Goal: Download file/media

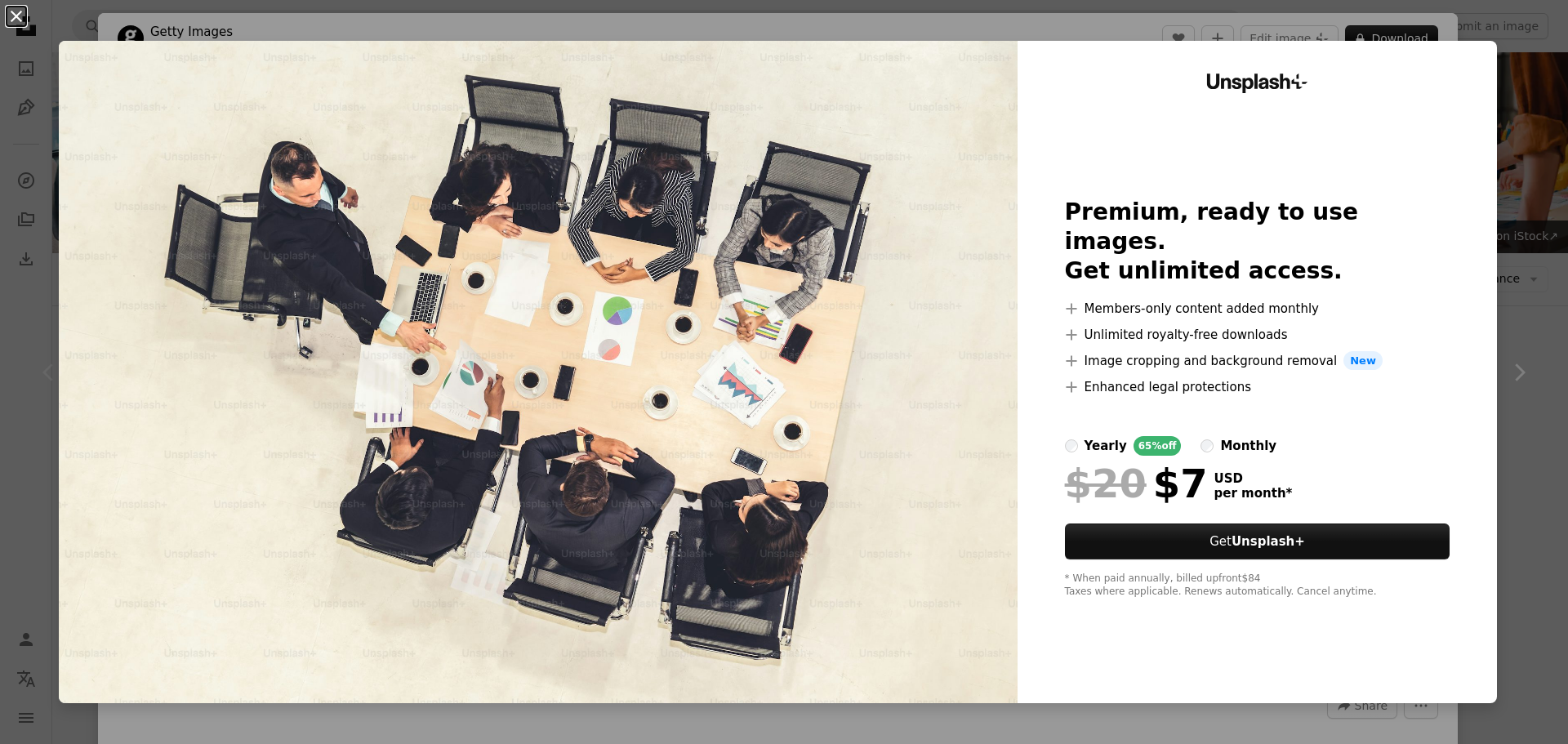
click at [18, 14] on button "An X shape" at bounding box center [16, 16] width 19 height 19
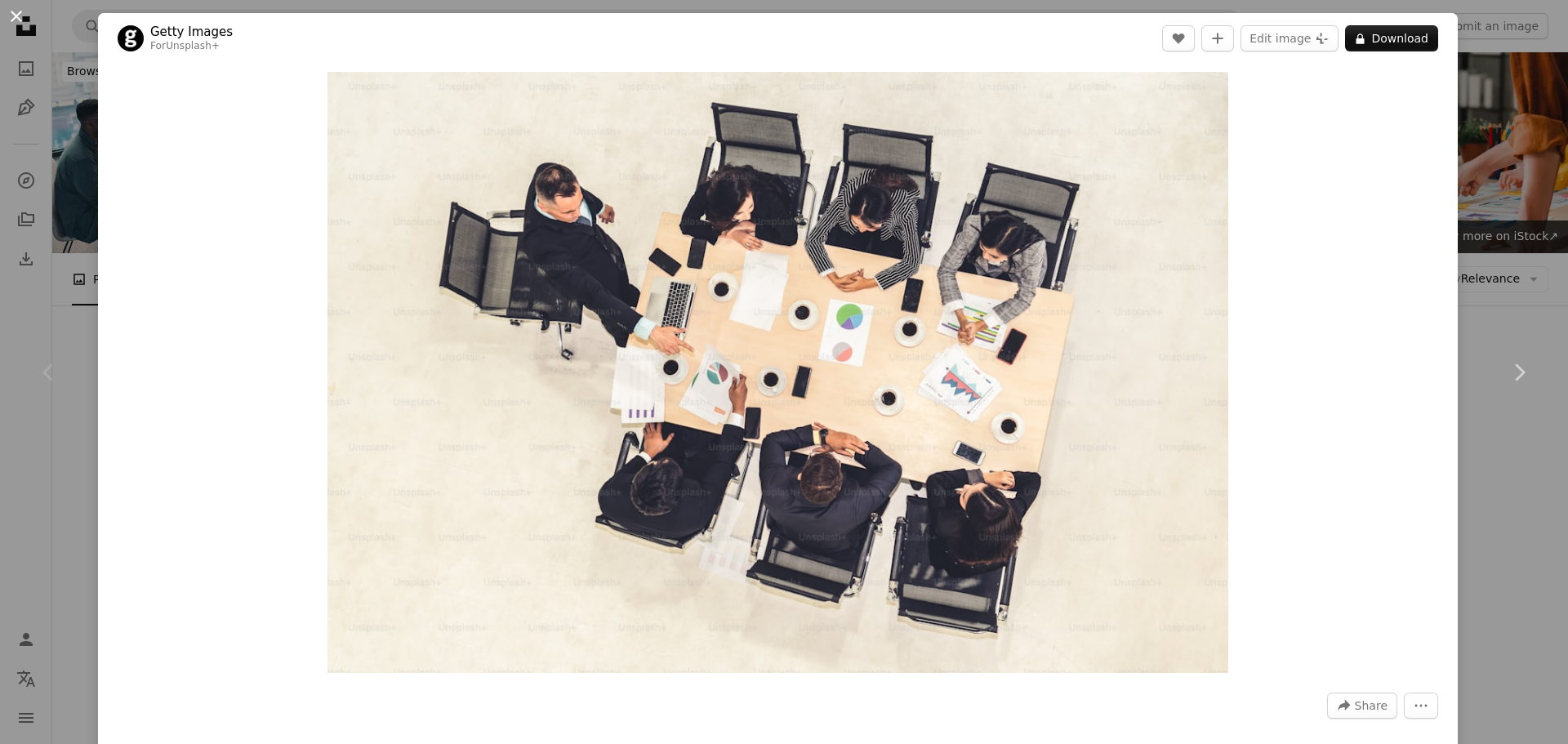
click at [18, 18] on button "An X shape" at bounding box center [16, 16] width 19 height 19
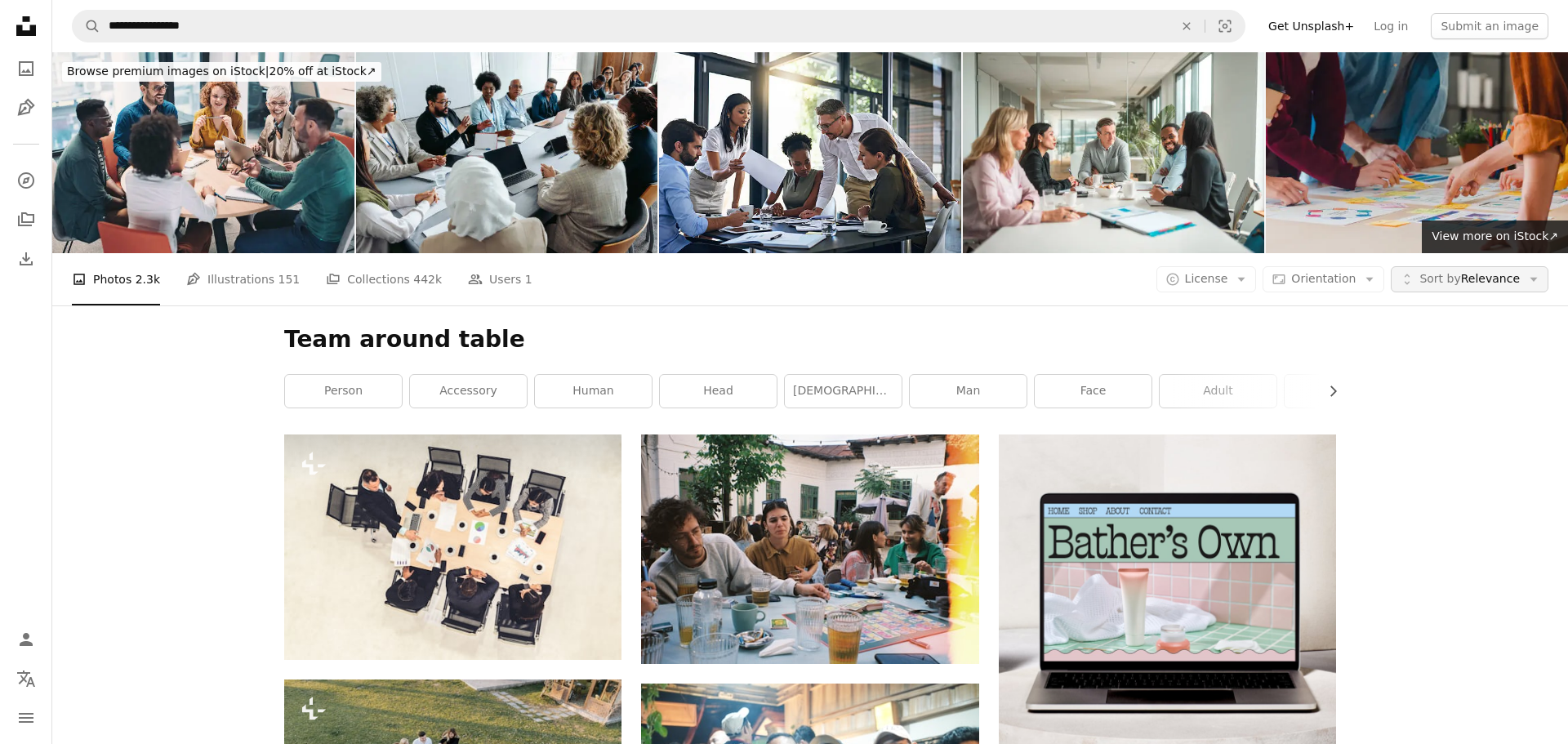
click at [1424, 278] on span "Sort by" at bounding box center [1439, 279] width 40 height 13
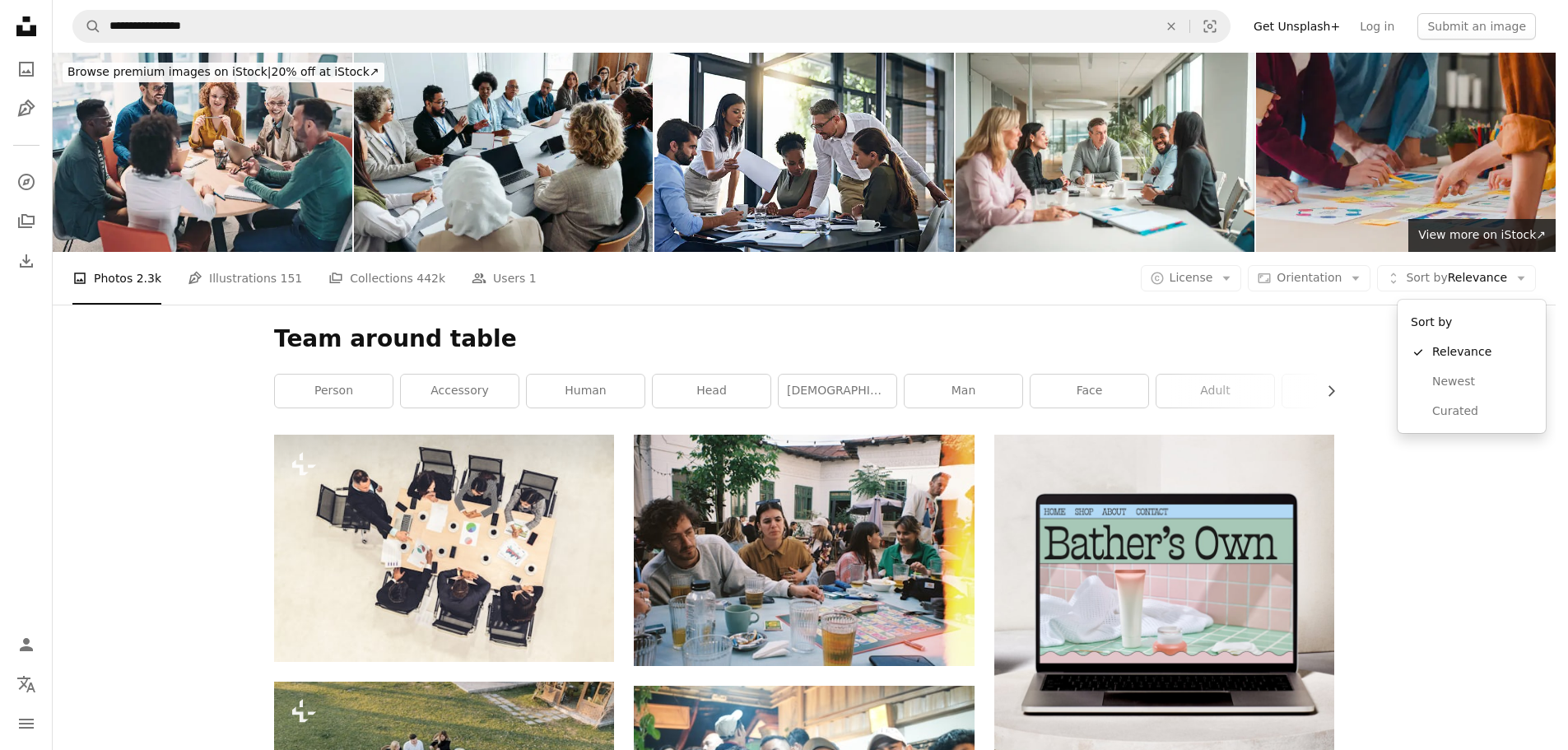
click at [1265, 326] on body "**********" at bounding box center [778, 375] width 1555 height 750
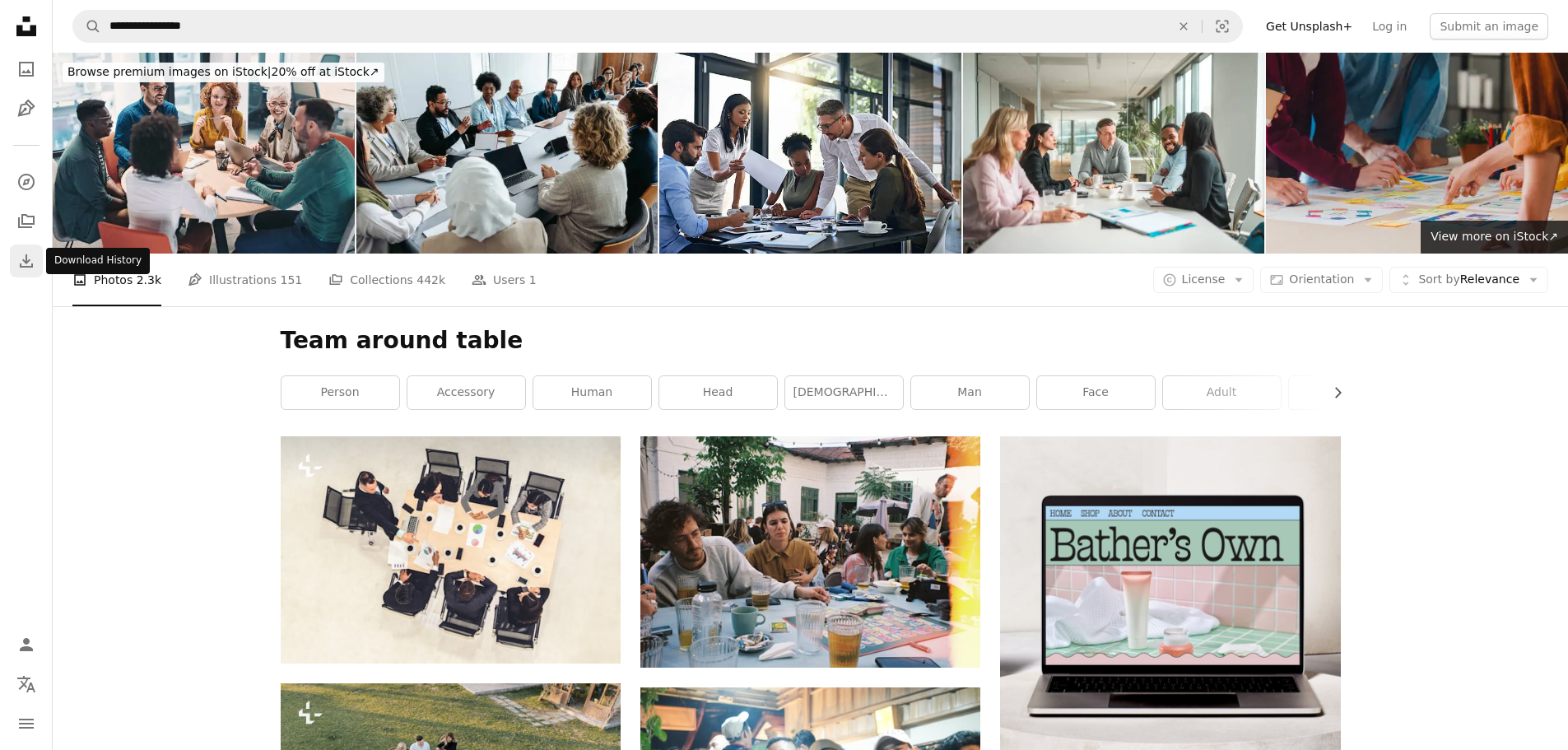
click at [34, 270] on icon "Download" at bounding box center [26, 261] width 19 height 19
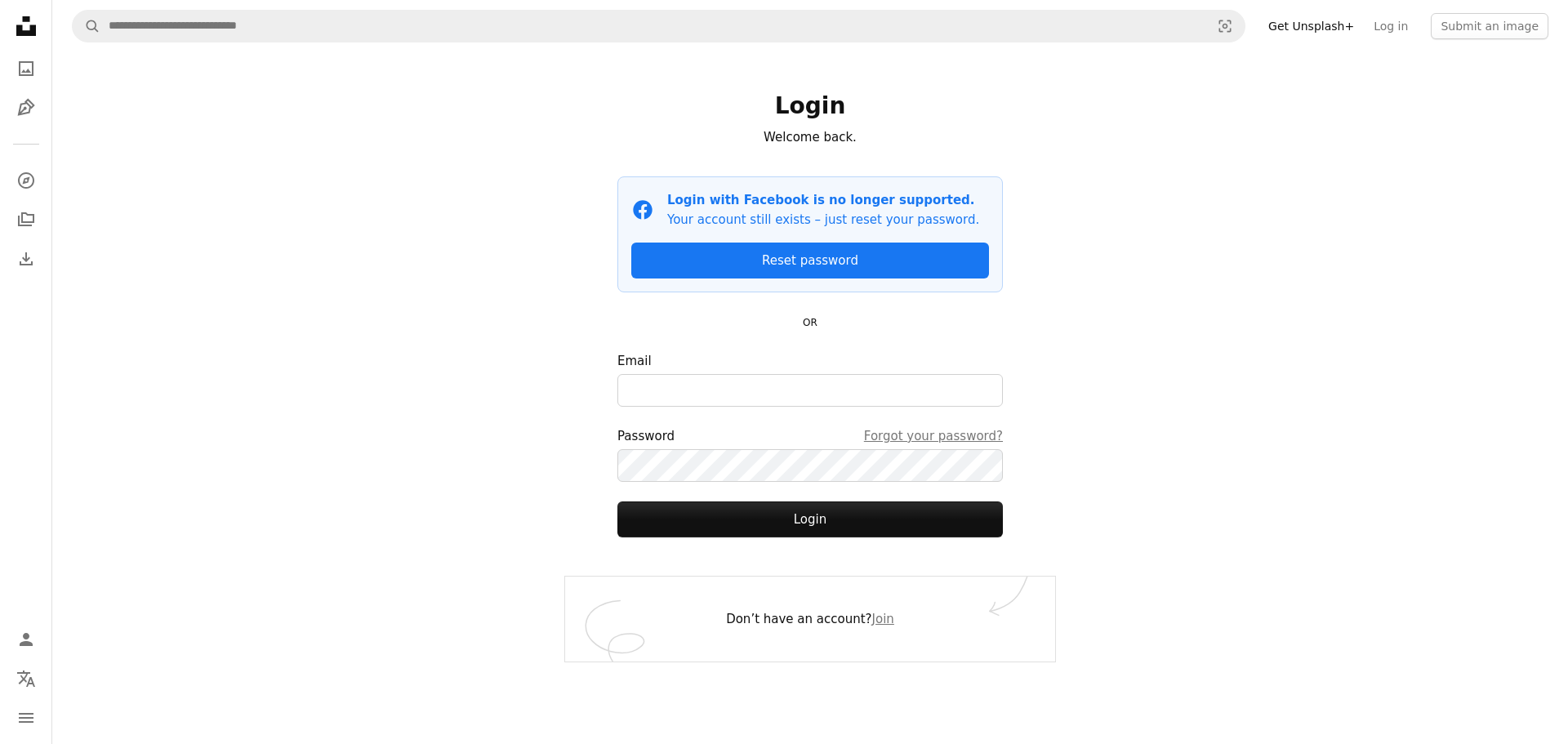
click at [35, 29] on icon at bounding box center [26, 26] width 19 height 19
